Goal: Navigation & Orientation: Understand site structure

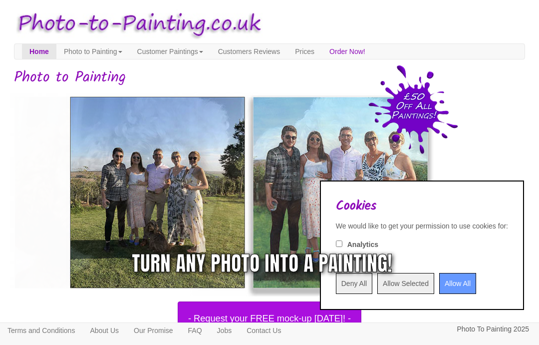
click at [339, 284] on input "Deny All" at bounding box center [354, 283] width 36 height 21
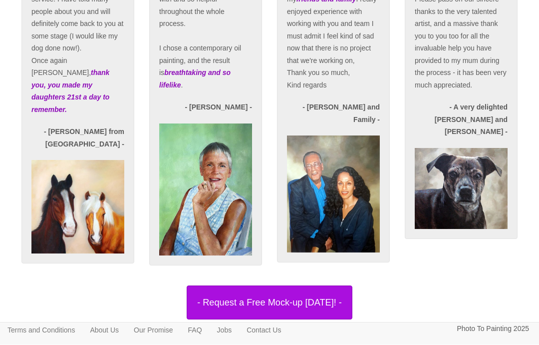
scroll to position [1883, 0]
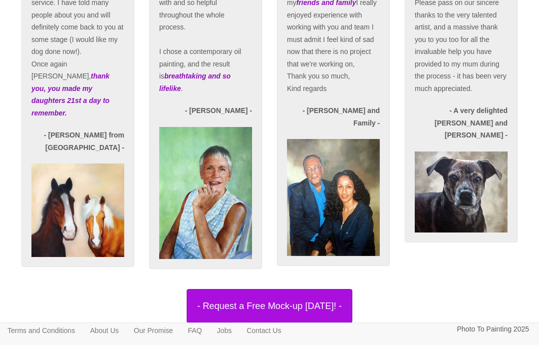
click at [118, 338] on link "About Us" at bounding box center [104, 330] width 44 height 15
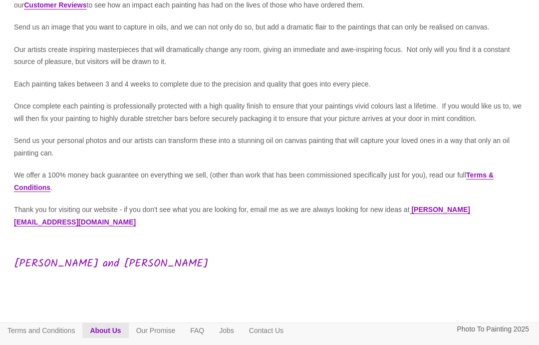
scroll to position [154, 0]
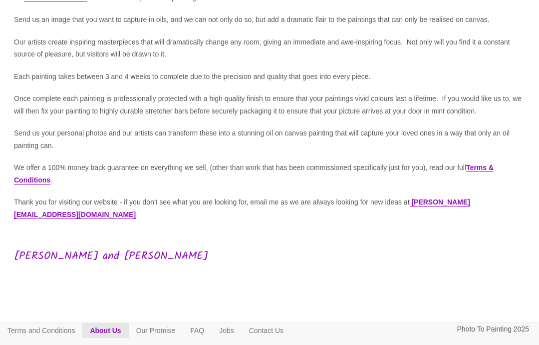
click at [74, 328] on link "Terms and Conditions" at bounding box center [41, 330] width 82 height 15
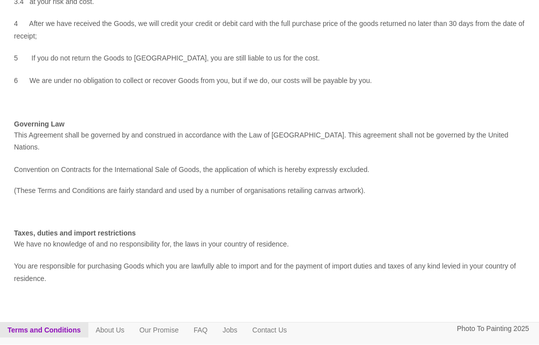
scroll to position [1122, 0]
click at [215, 337] on link "FAQ" at bounding box center [200, 330] width 29 height 15
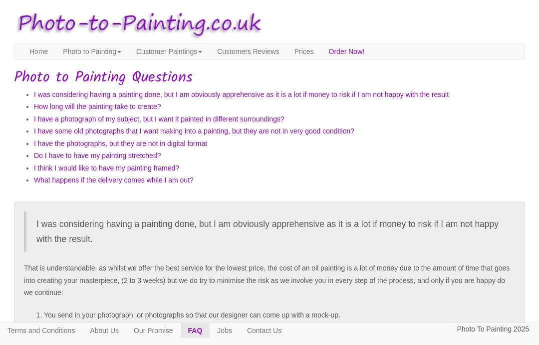
click at [289, 327] on link "Contact Us" at bounding box center [264, 330] width 49 height 15
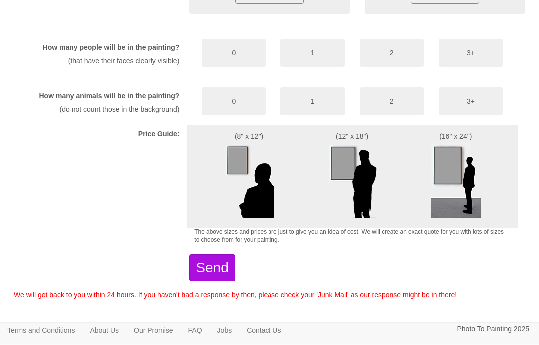
scroll to position [604, 0]
click at [450, 209] on img at bounding box center [456, 180] width 50 height 75
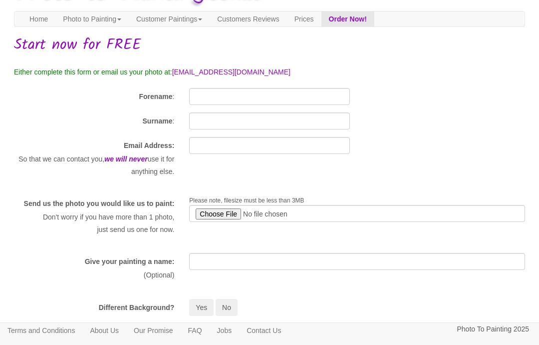
scroll to position [0, 0]
